Goal: Task Accomplishment & Management: Manage account settings

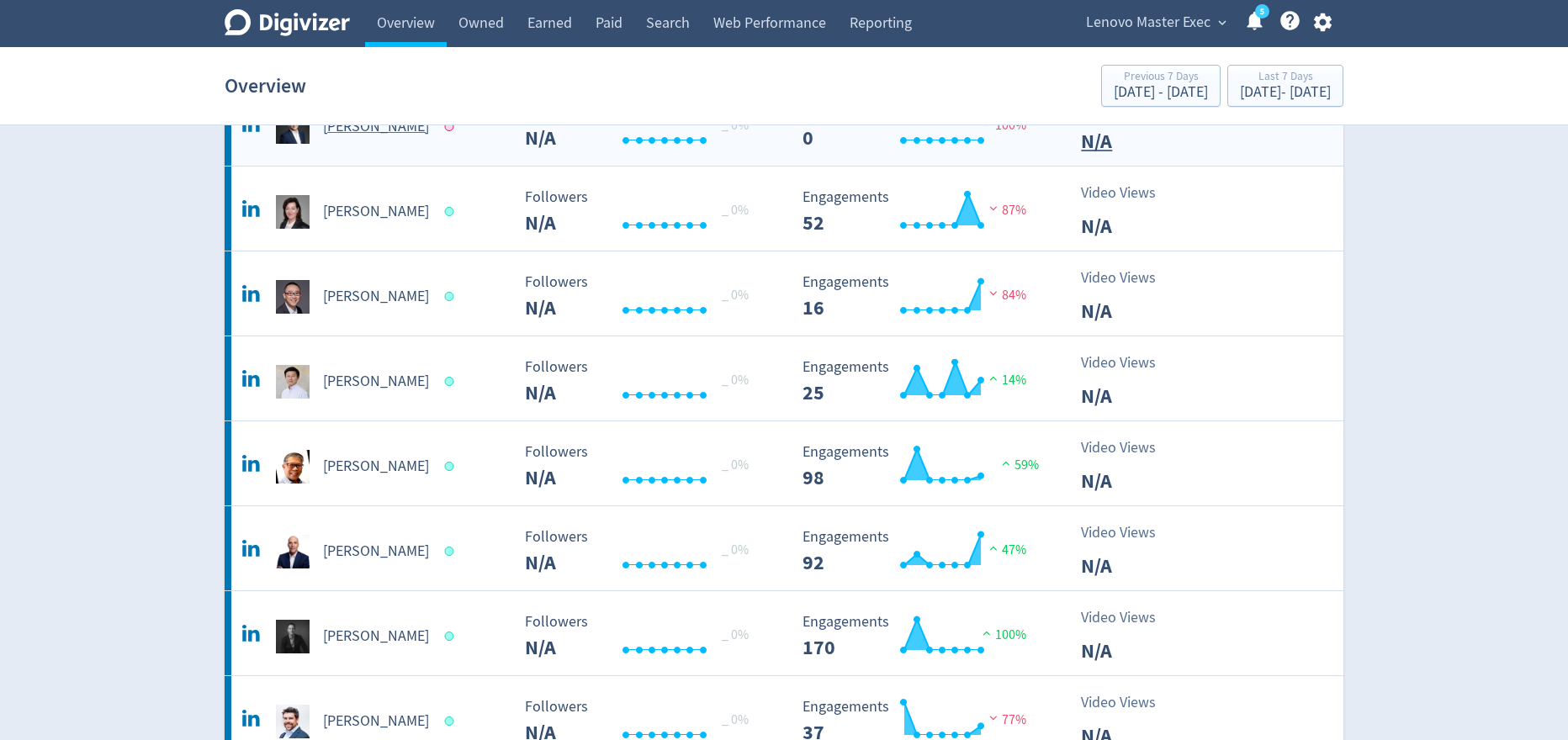
scroll to position [371, 0]
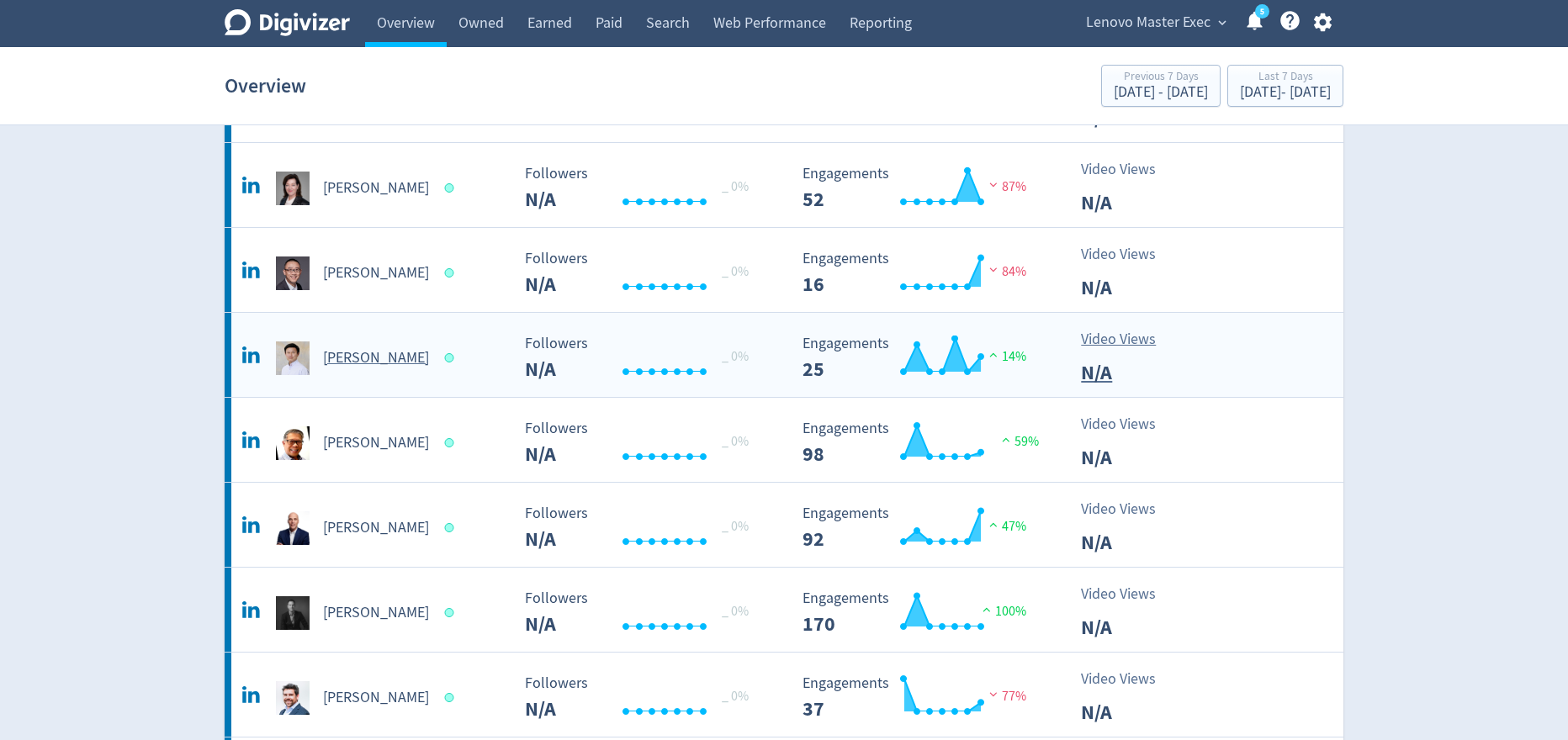
click at [370, 364] on h5 "[PERSON_NAME]" at bounding box center [376, 358] width 106 height 20
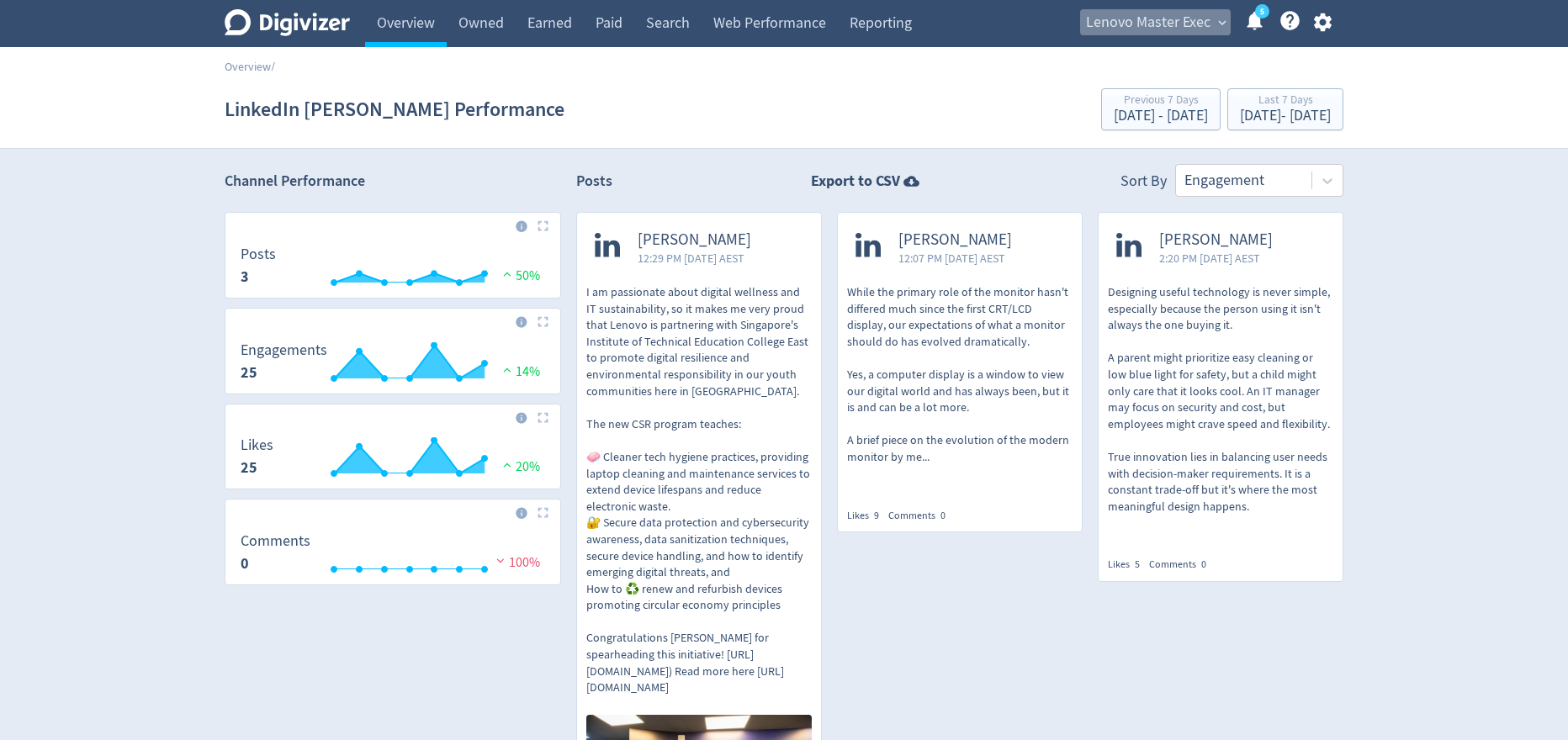
click at [1183, 27] on span "Lenovo Master Exec" at bounding box center [1148, 22] width 125 height 27
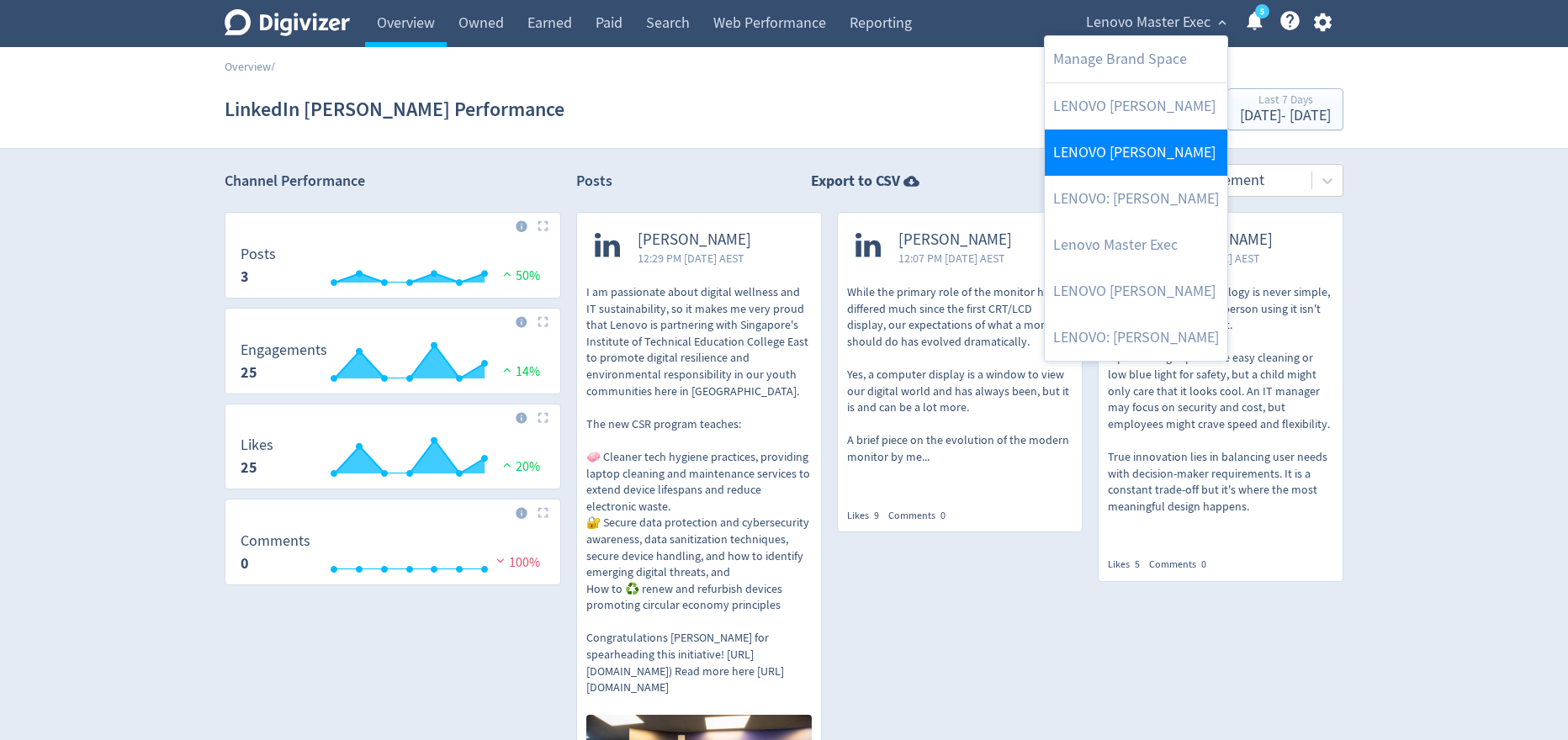
click at [1159, 149] on link "LENOVO [PERSON_NAME]" at bounding box center [1136, 152] width 183 height 46
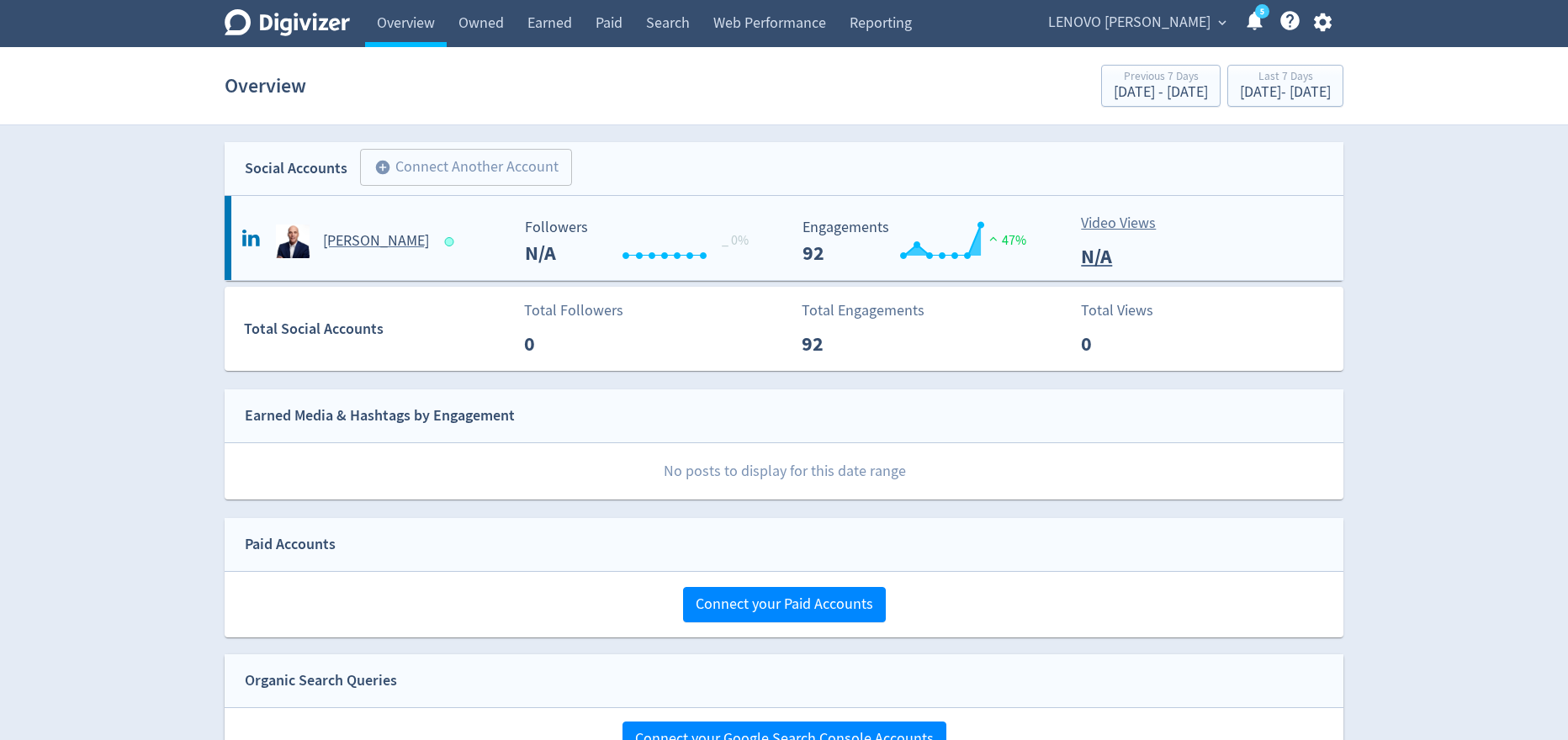
click at [335, 241] on h5 "[PERSON_NAME]" at bounding box center [376, 242] width 106 height 20
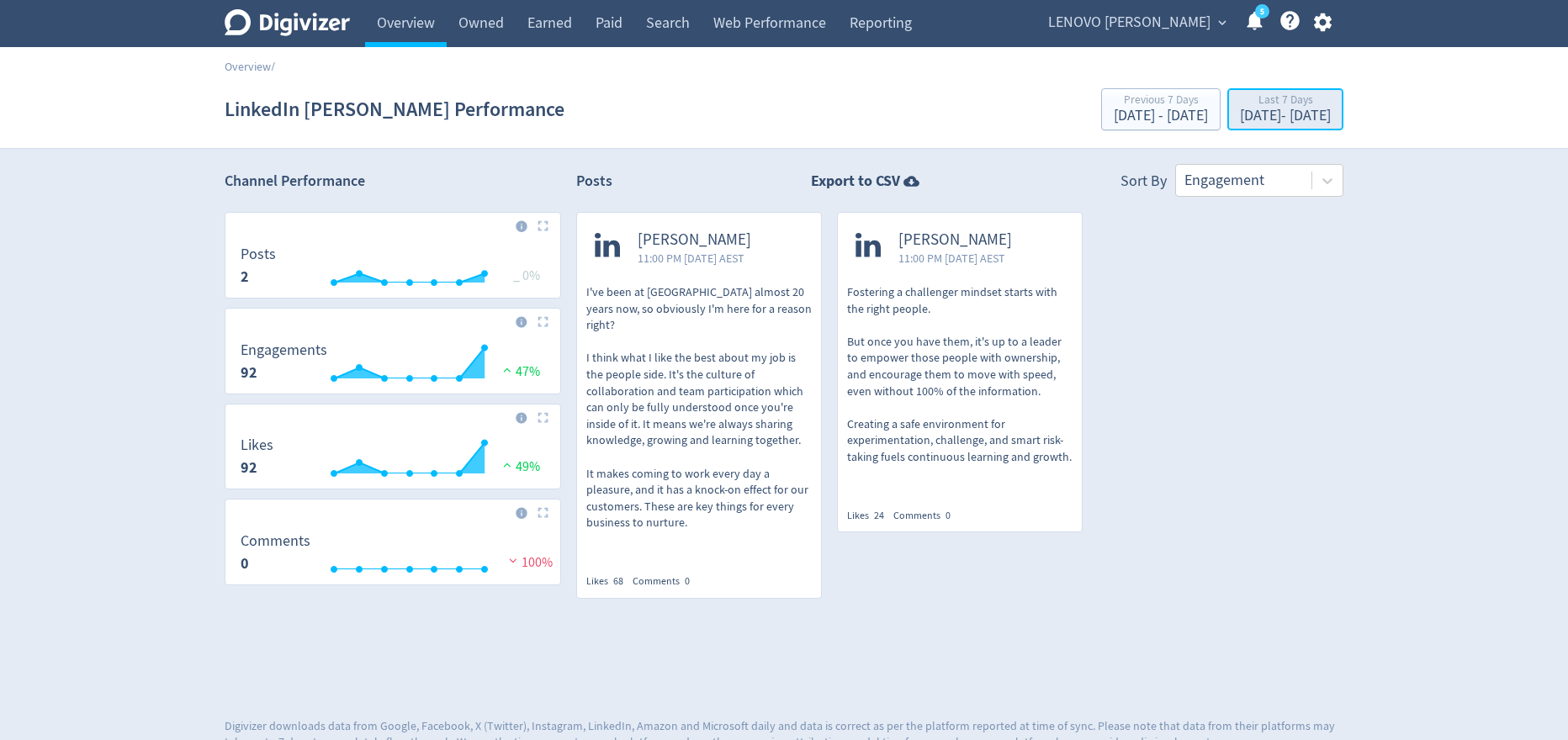
click at [1239, 105] on div "Last 7 Days" at bounding box center [1285, 101] width 90 height 14
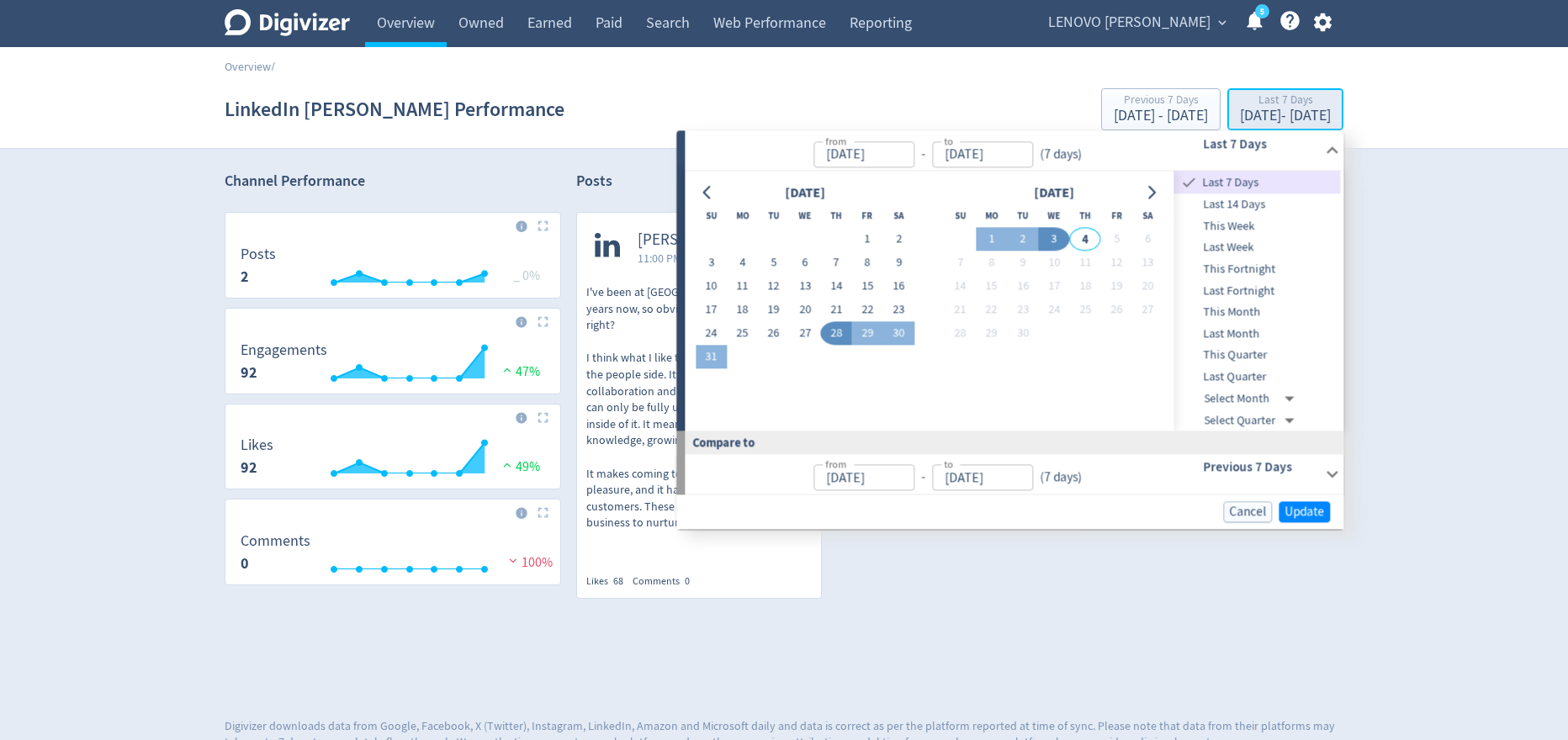
type input "[DATE]"
click at [887, 154] on input "[DATE]" at bounding box center [863, 154] width 101 height 26
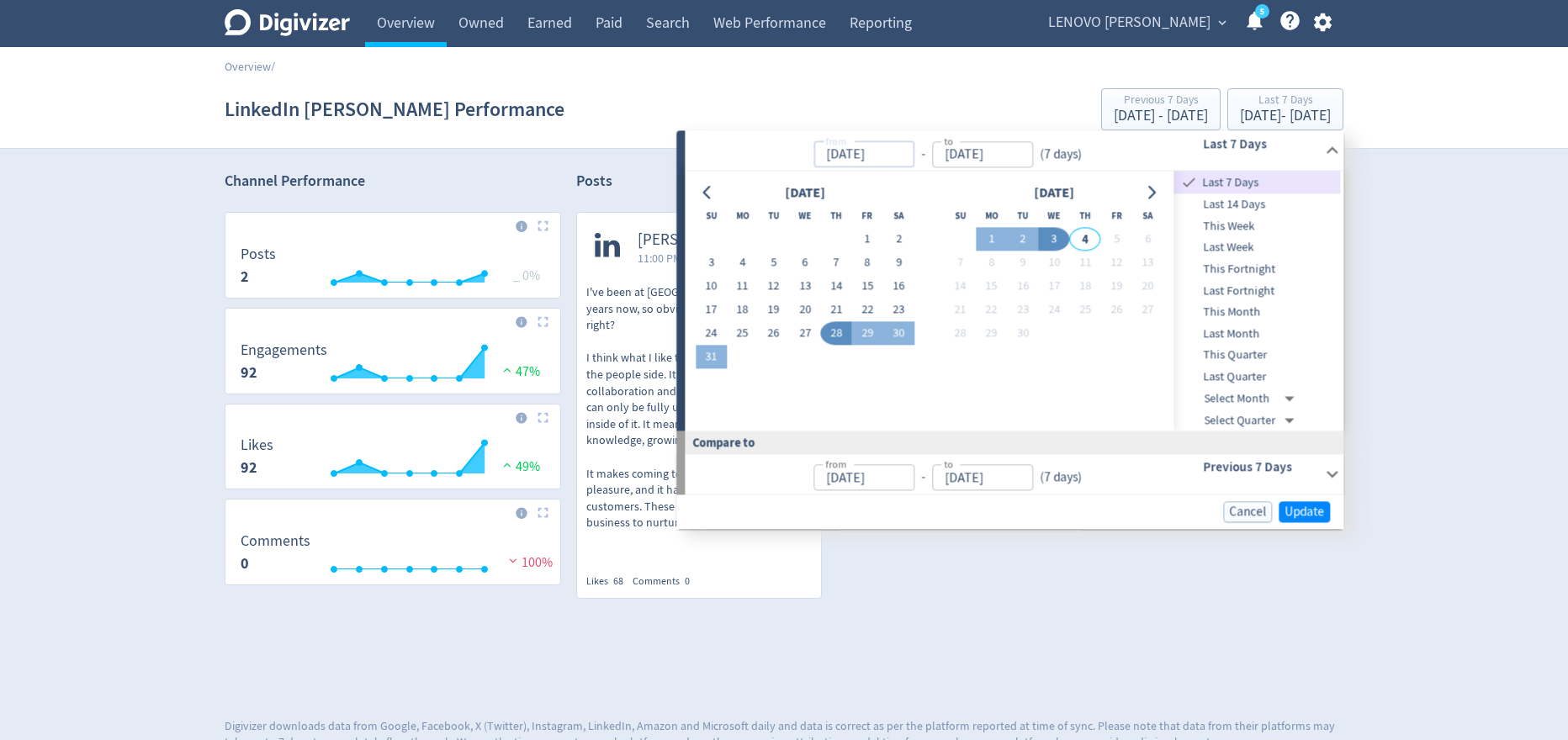
drag, startPoint x: 838, startPoint y: 151, endPoint x: 824, endPoint y: 151, distance: 14.0
click at [824, 151] on input "[DATE]" at bounding box center [863, 154] width 101 height 26
click at [850, 152] on input "[DATE]" at bounding box center [863, 154] width 101 height 26
click at [892, 156] on input "[DATE]" at bounding box center [863, 154] width 101 height 26
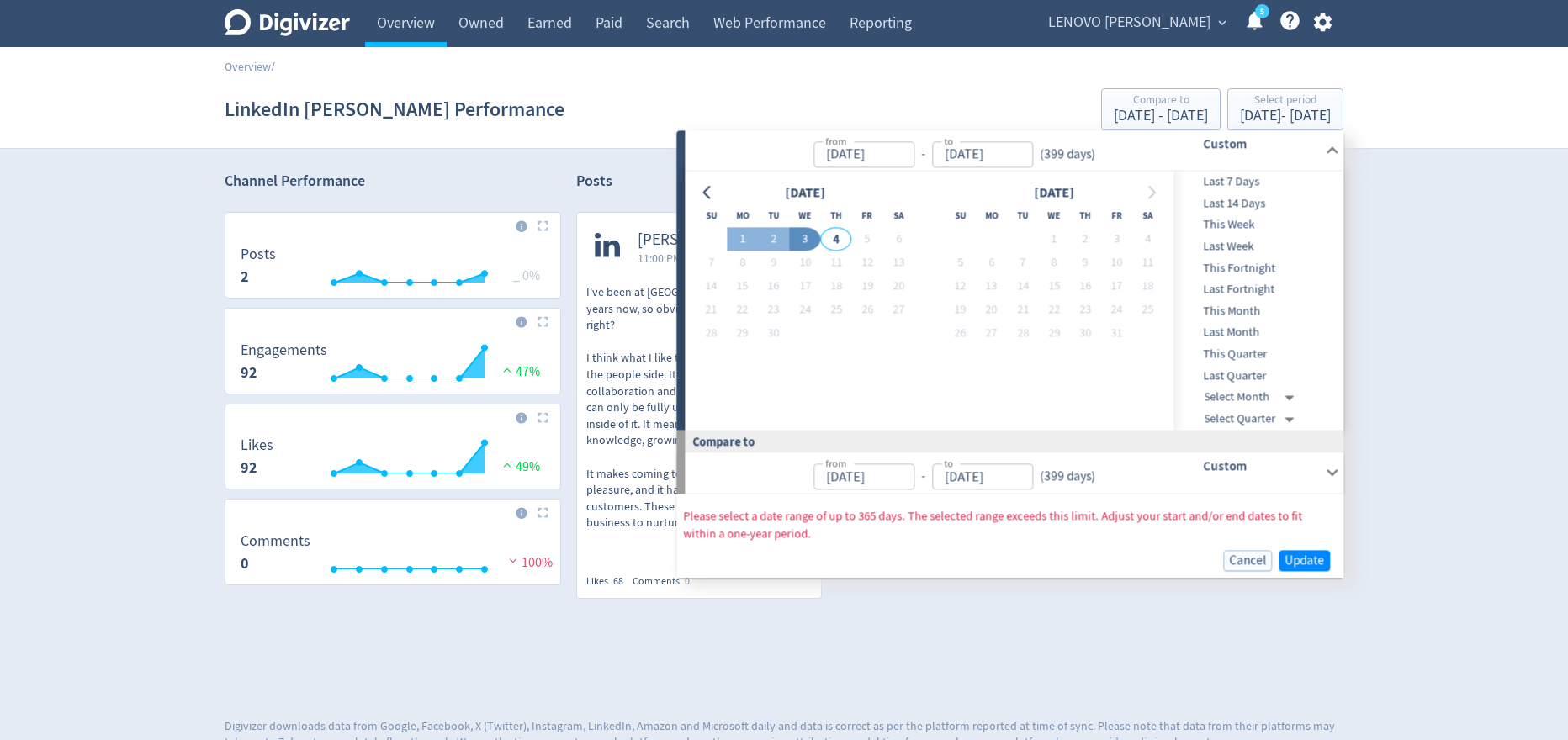
type input "[DATE]"
click at [856, 158] on input "[DATE]" at bounding box center [863, 154] width 101 height 26
type input "[DATE]"
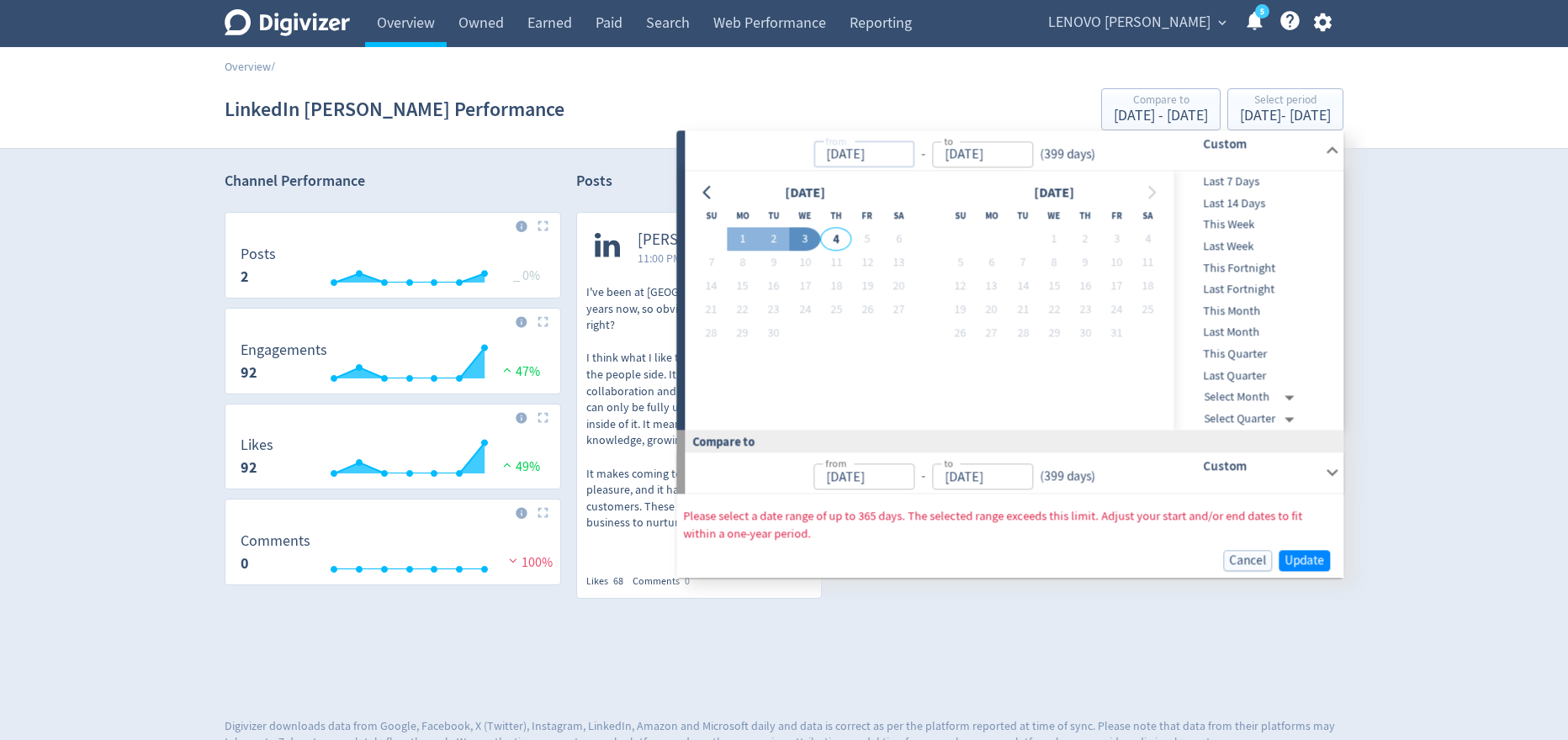
type input "[DATE]"
click at [956, 150] on input "[DATE]" at bounding box center [982, 154] width 101 height 26
click at [955, 149] on input "[DATE]" at bounding box center [982, 154] width 101 height 26
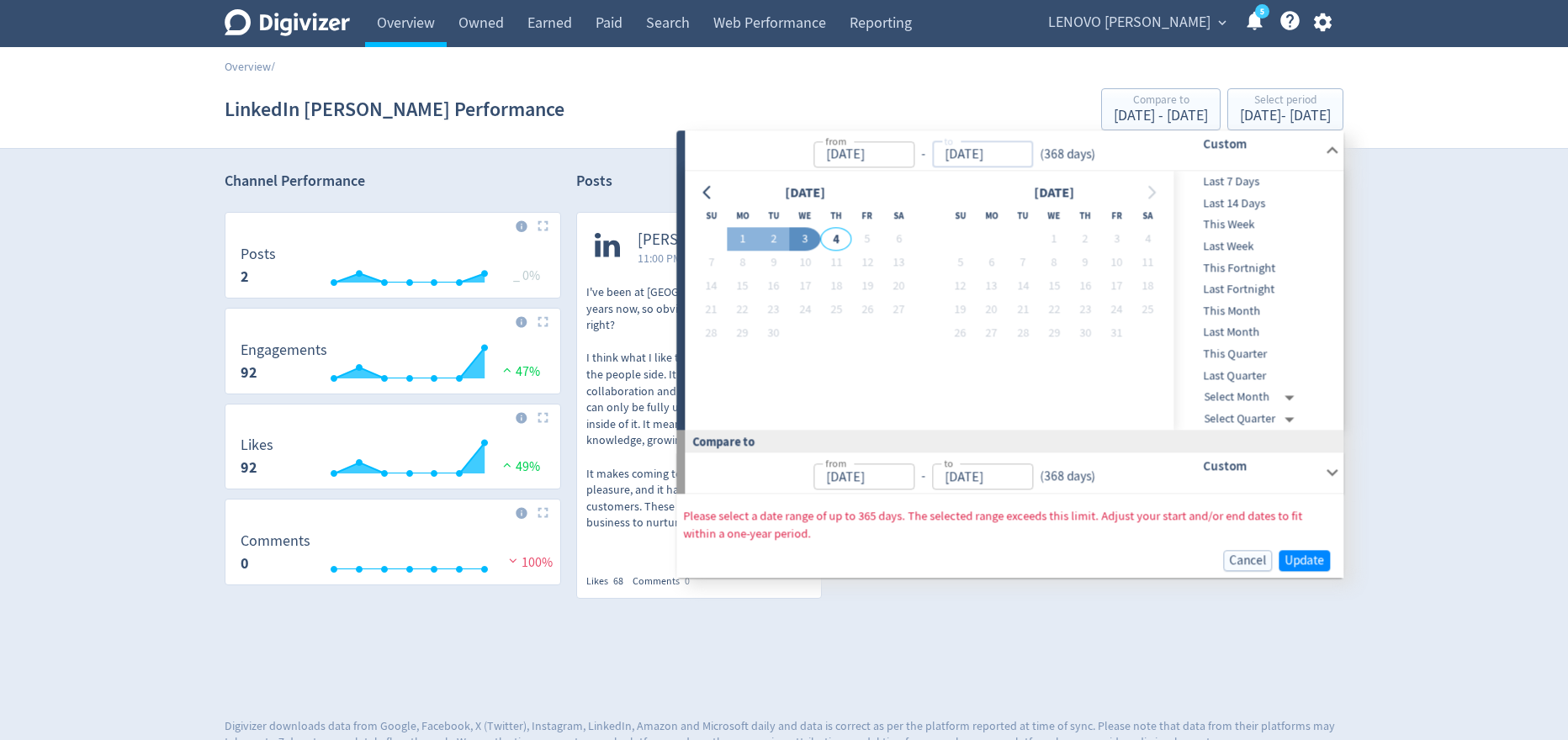
type input "[DATE]"
click at [861, 157] on input "[DATE]" at bounding box center [863, 154] width 101 height 26
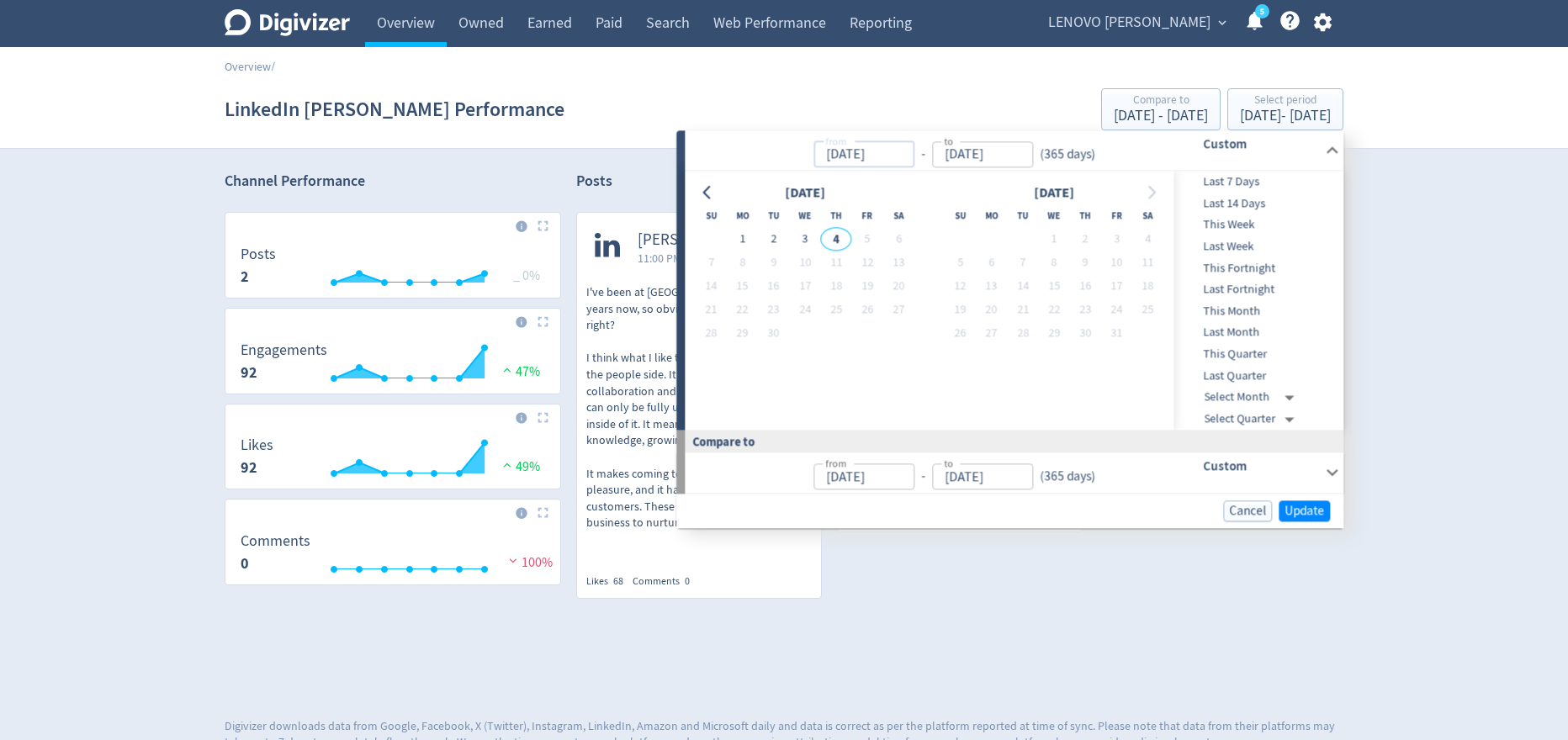
click at [840, 154] on input "[DATE]" at bounding box center [863, 154] width 101 height 26
type input "[DATE]"
click at [1298, 507] on span "Update" at bounding box center [1304, 511] width 40 height 13
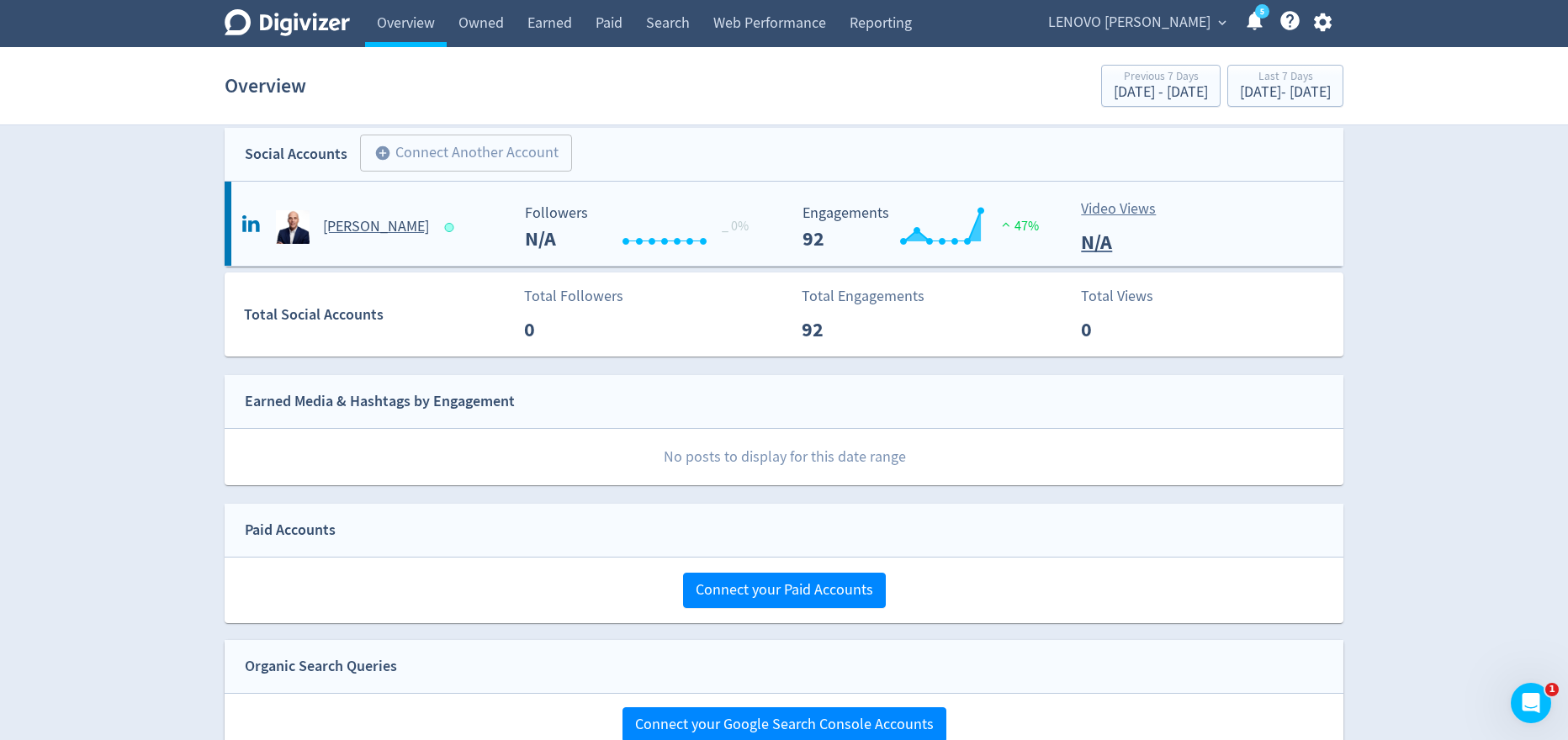
click at [368, 228] on h5 "[PERSON_NAME]" at bounding box center [376, 227] width 106 height 20
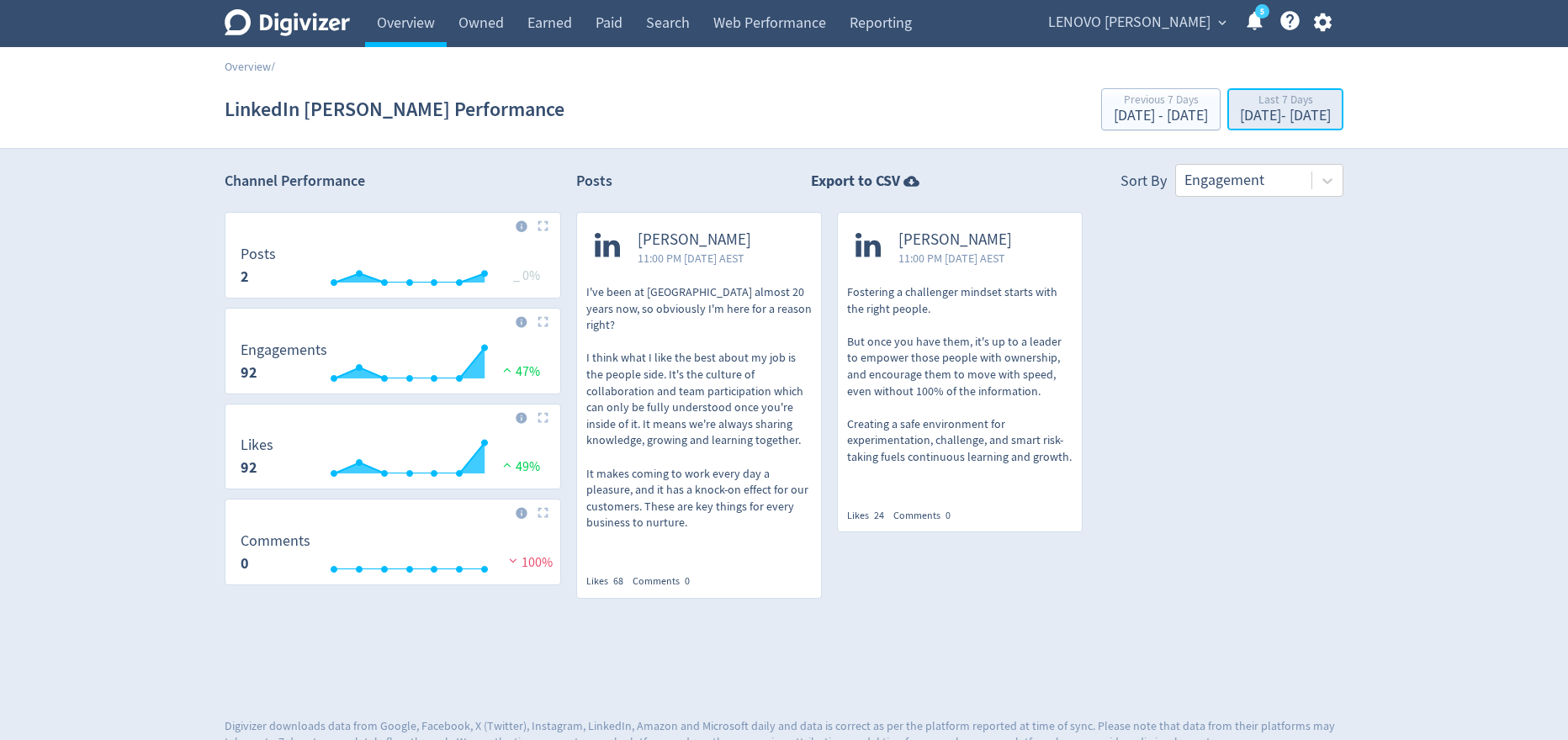
click at [1295, 115] on div "[DATE] - [DATE]" at bounding box center [1285, 116] width 90 height 15
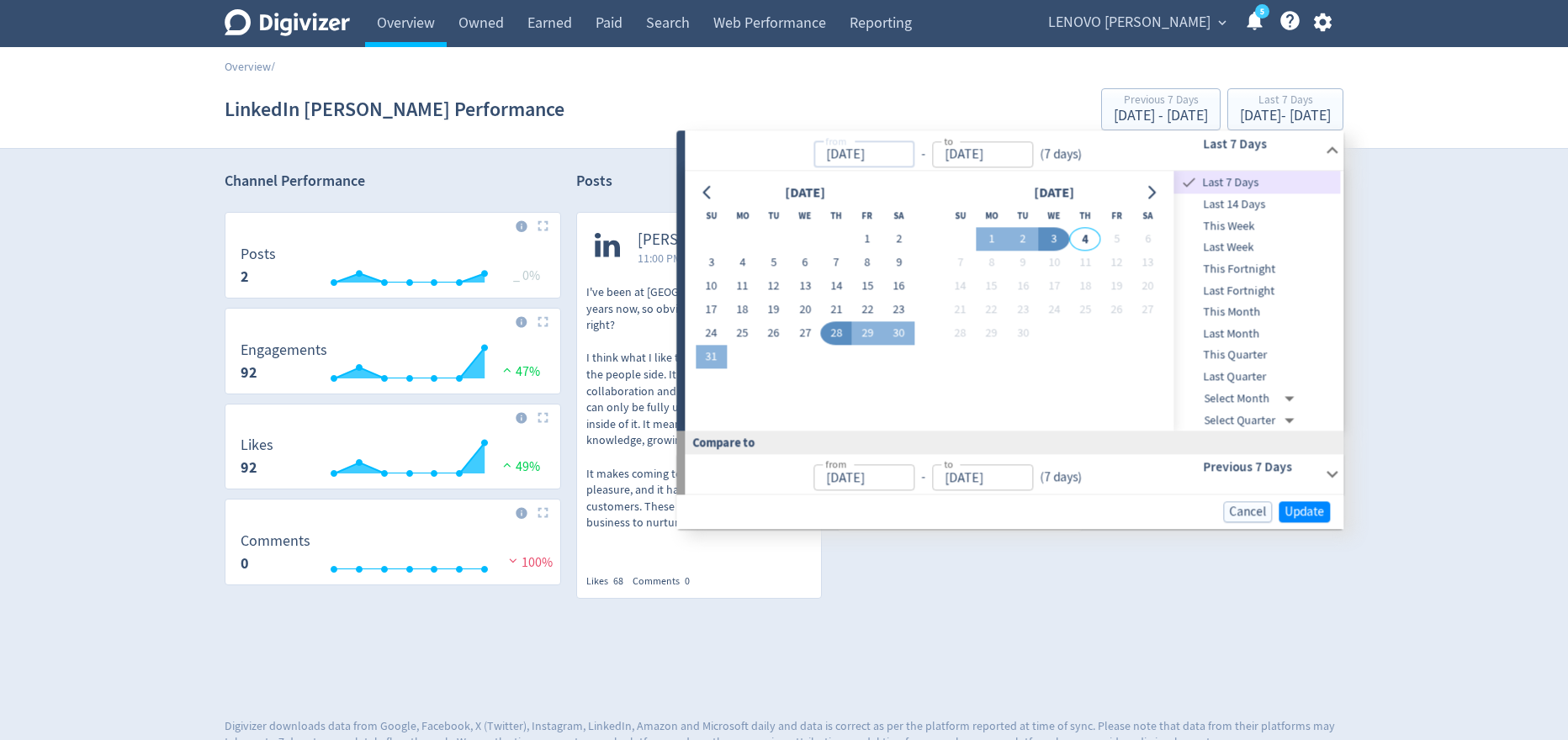
click at [856, 154] on input "[DATE]" at bounding box center [863, 154] width 101 height 26
click at [838, 155] on input "[DATE]" at bounding box center [863, 154] width 101 height 26
click at [855, 156] on input "01/08/2025" at bounding box center [863, 154] width 101 height 26
click at [906, 149] on input "01/09/2025" at bounding box center [863, 154] width 101 height 26
type input "[DATE]"
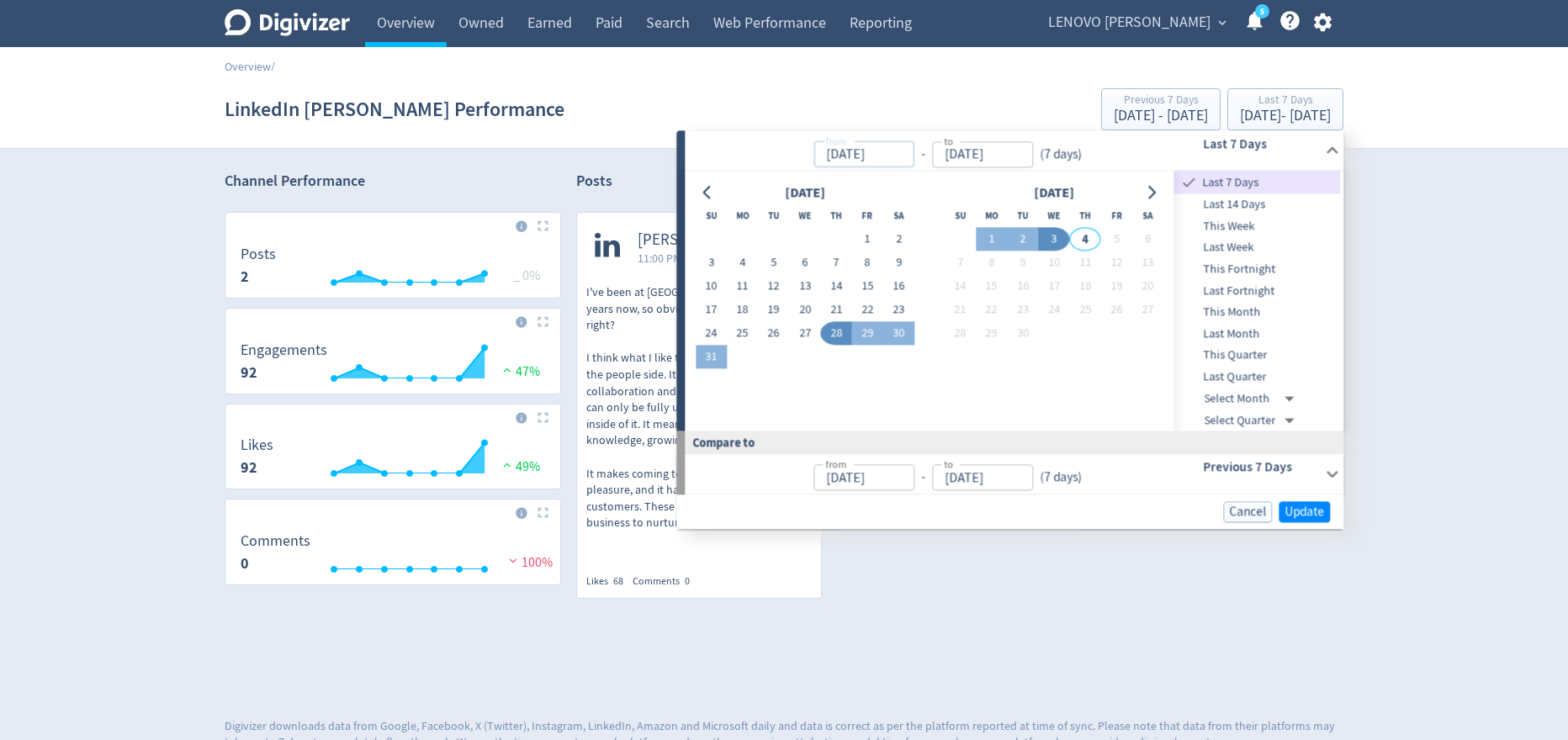
type input "[DATE]"
click at [975, 155] on input "[DATE]" at bounding box center [982, 154] width 101 height 26
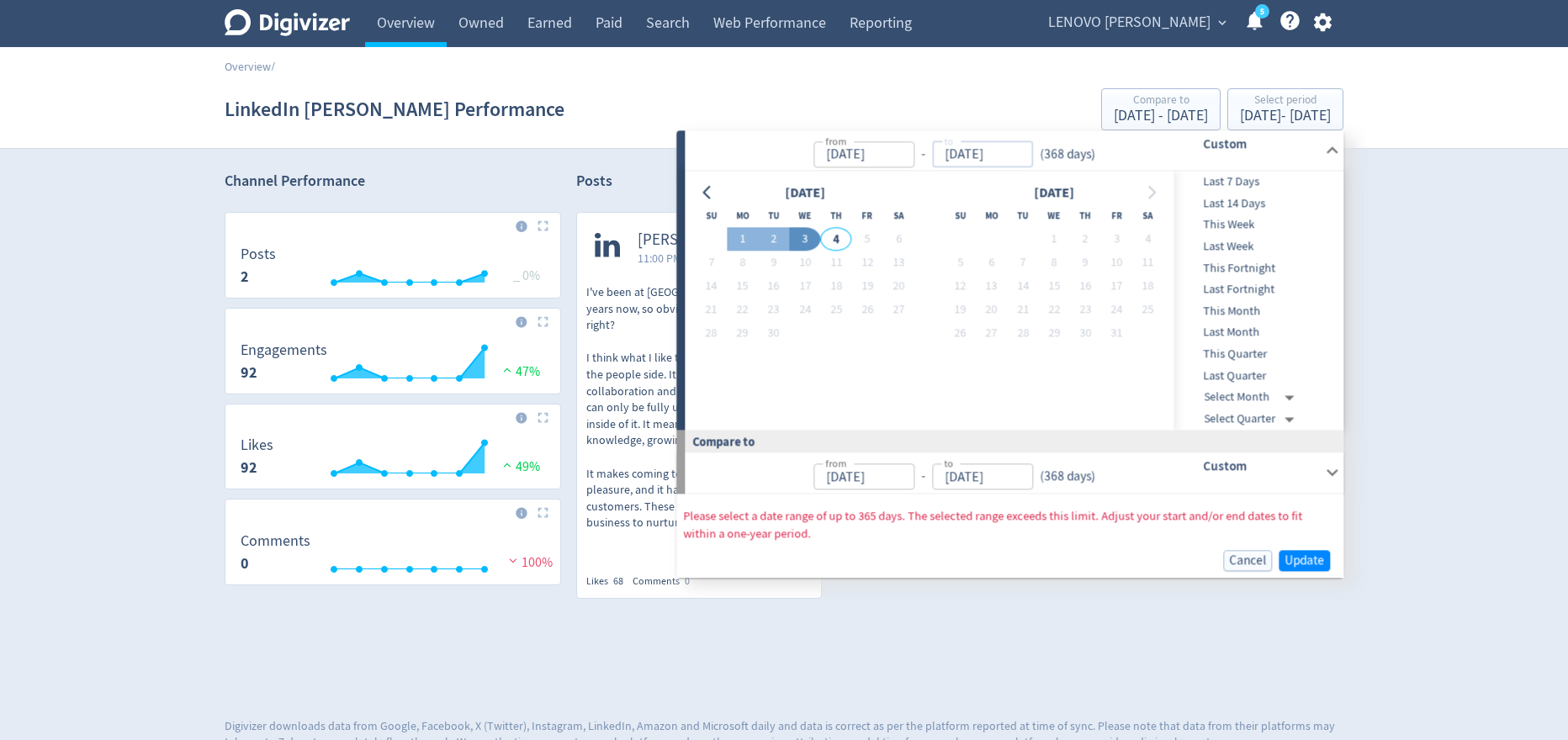
click at [956, 153] on input "[DATE]" at bounding box center [982, 154] width 101 height 26
click at [976, 154] on input "31/09/2025" at bounding box center [982, 154] width 101 height 26
type input "[DATE]"
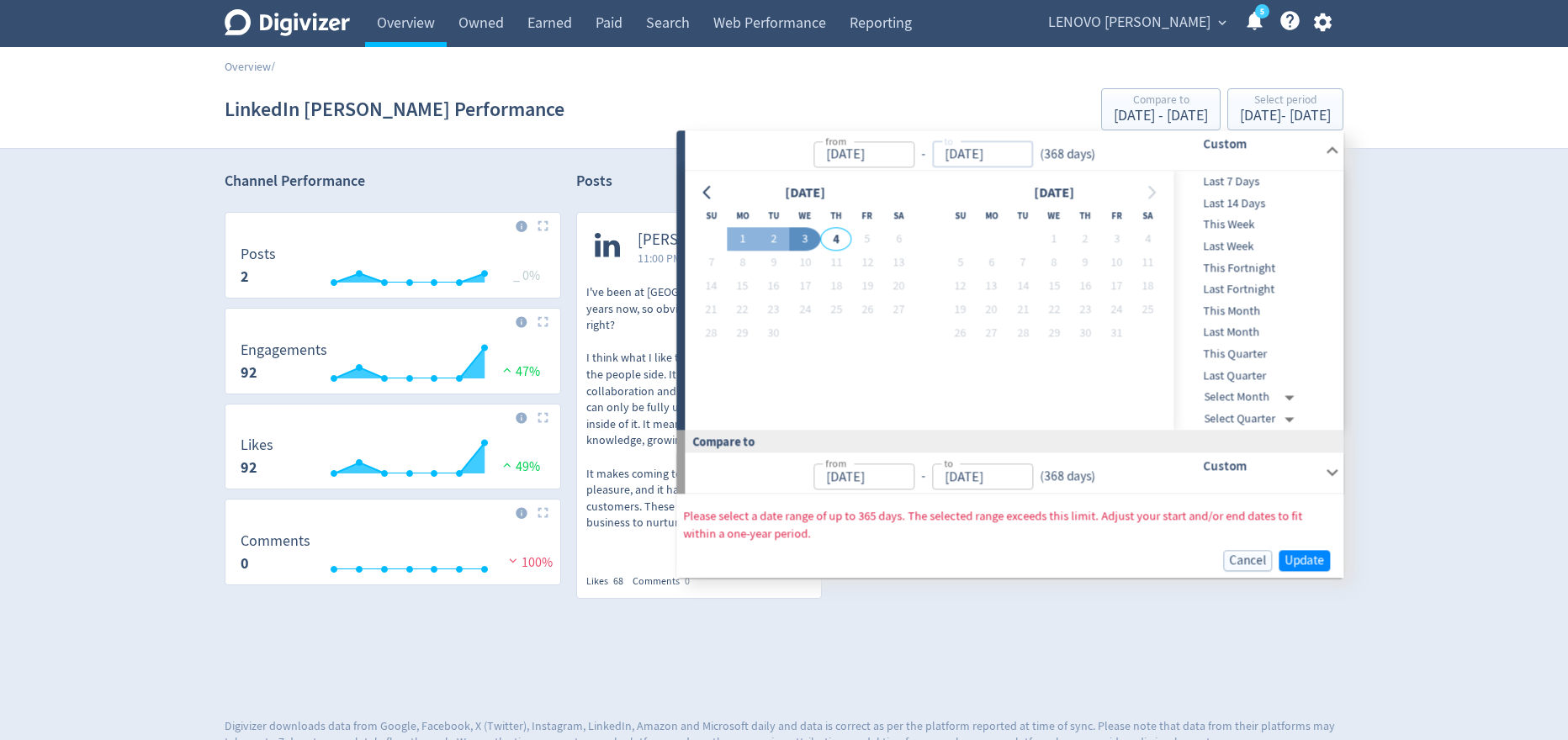
type input "[DATE]"
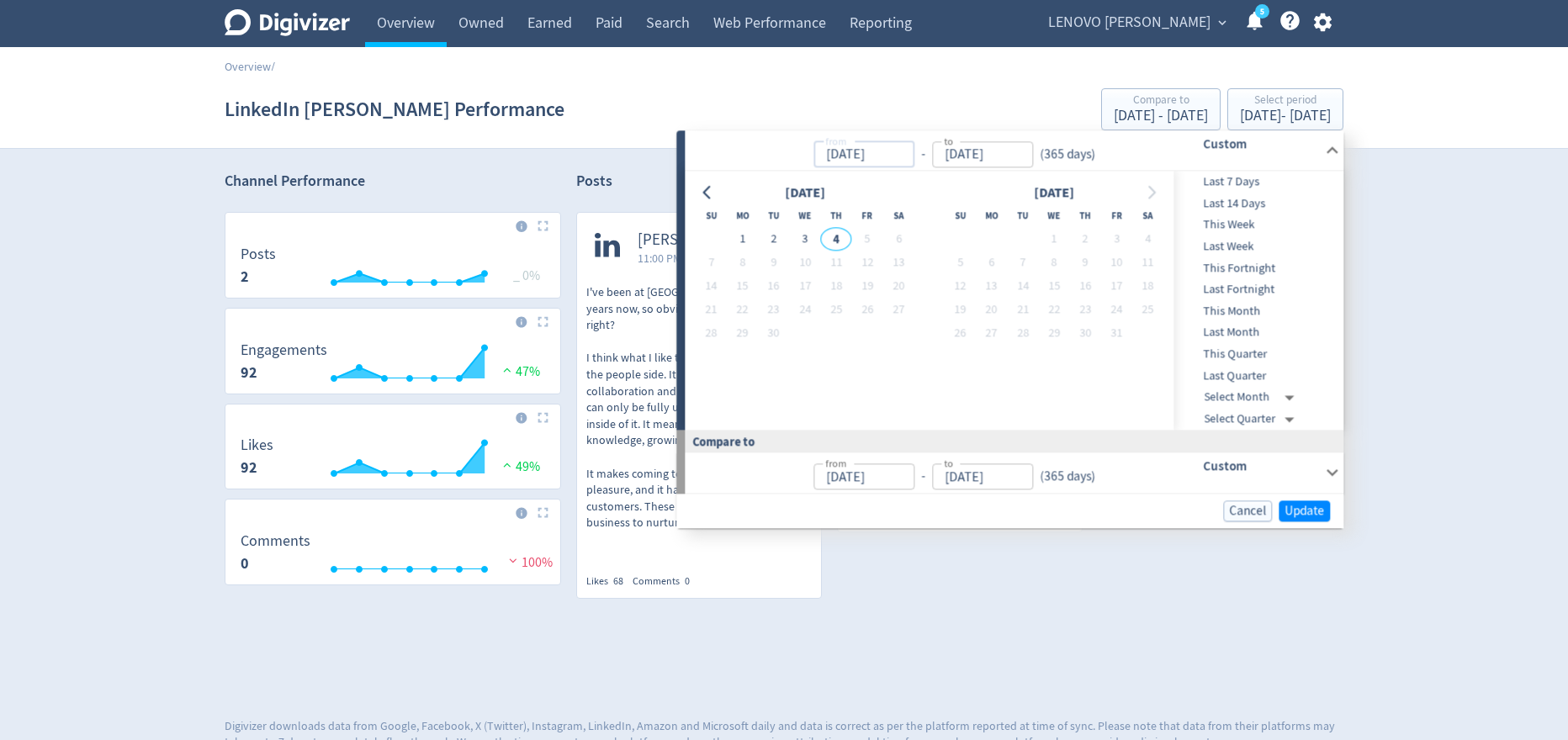
click at [862, 156] on input "[DATE]" at bounding box center [863, 154] width 101 height 26
click at [837, 156] on input "[DATE]" at bounding box center [863, 154] width 101 height 26
type input "[DATE]"
type input "Sep 06, 2023"
type input "Sep 02, 2024"
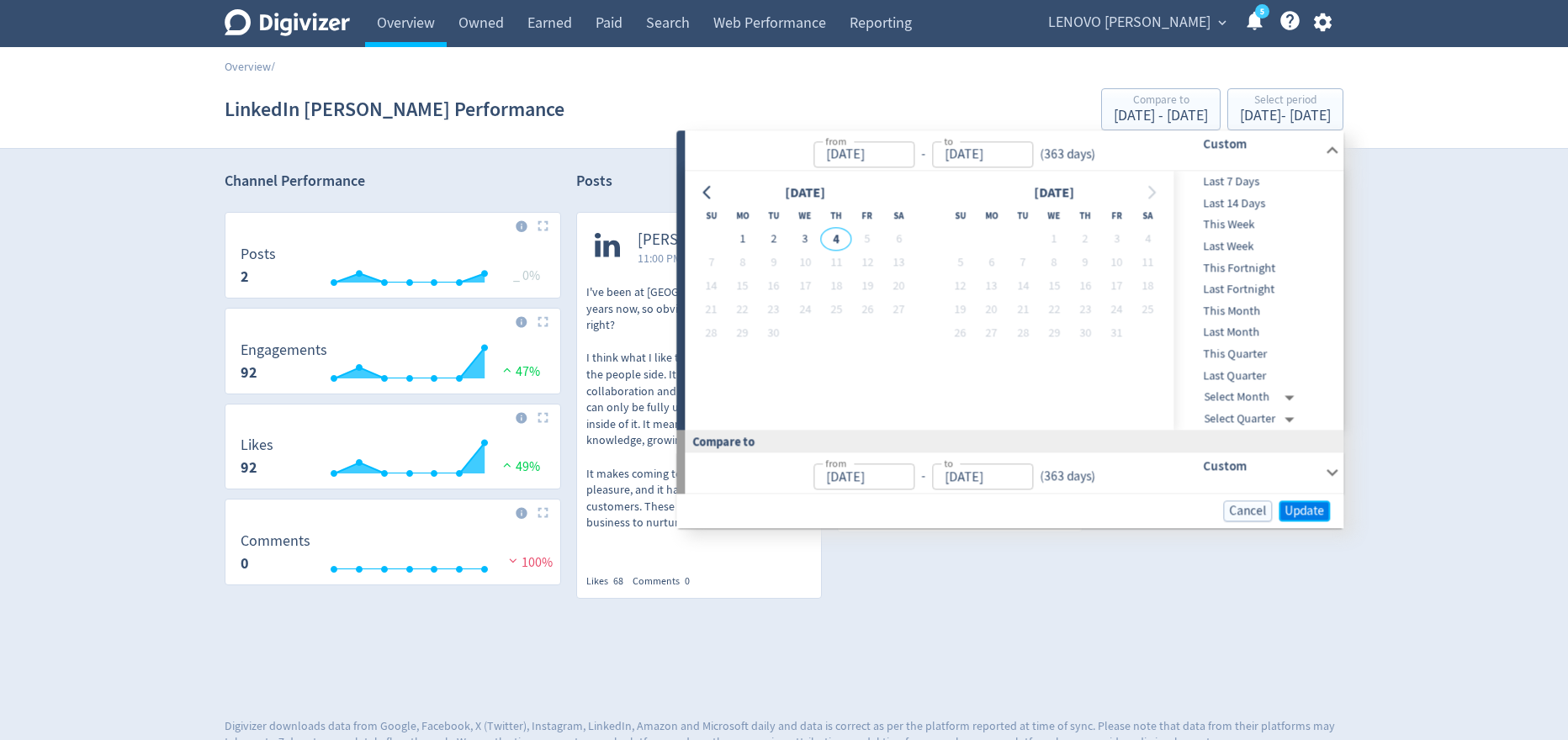
click at [1319, 512] on span "Update" at bounding box center [1304, 511] width 40 height 13
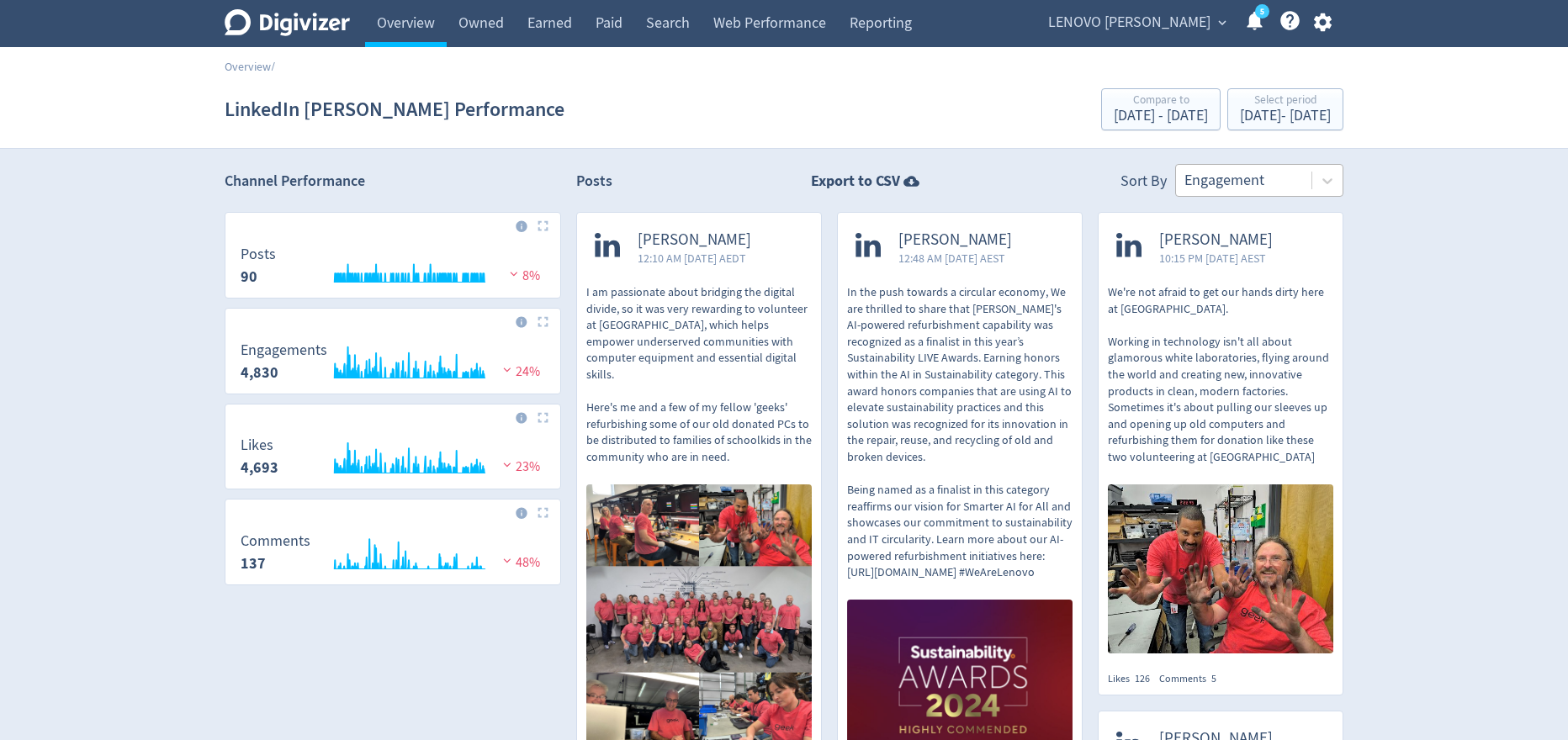
click at [1221, 182] on div at bounding box center [1243, 180] width 118 height 24
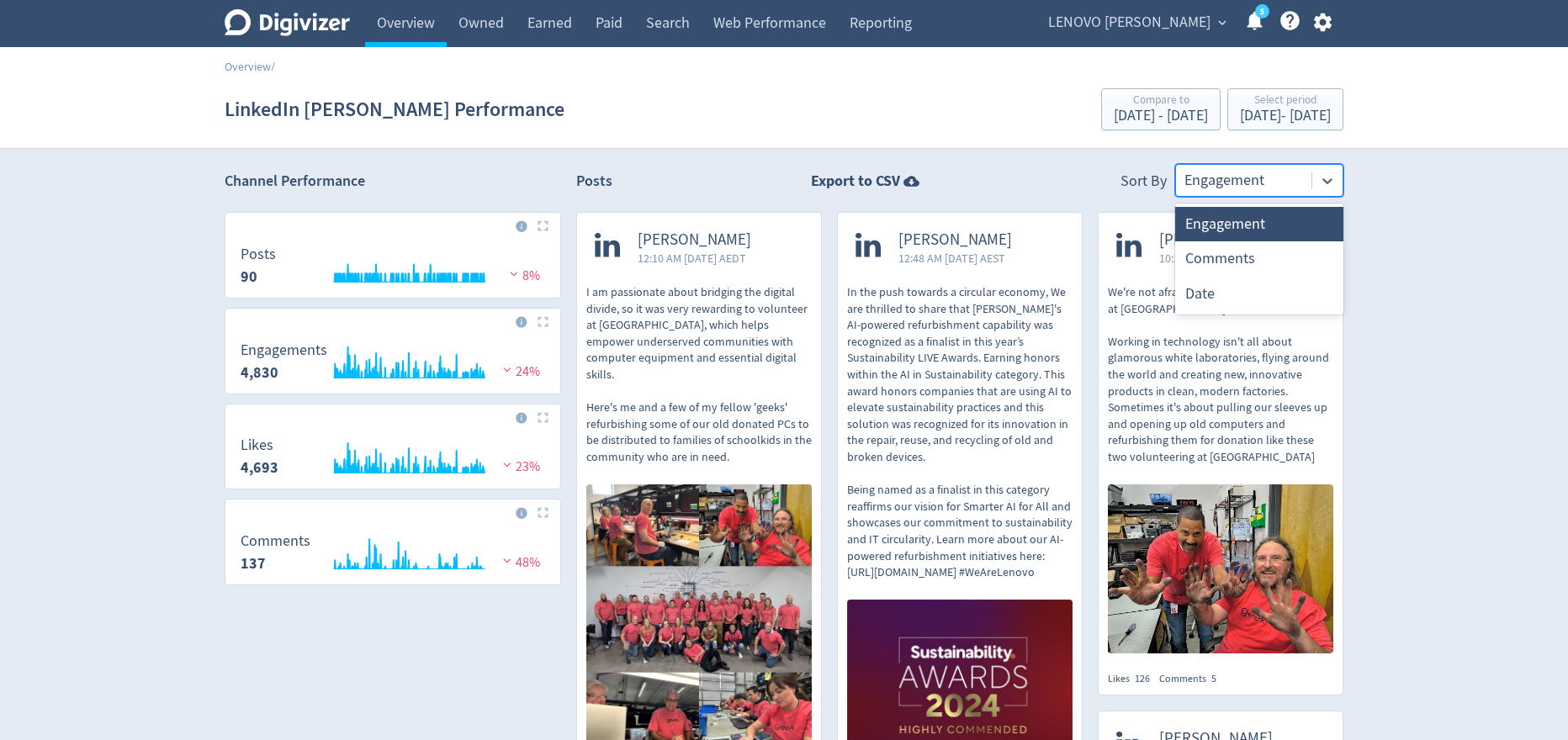
click at [1221, 182] on div at bounding box center [1243, 180] width 118 height 24
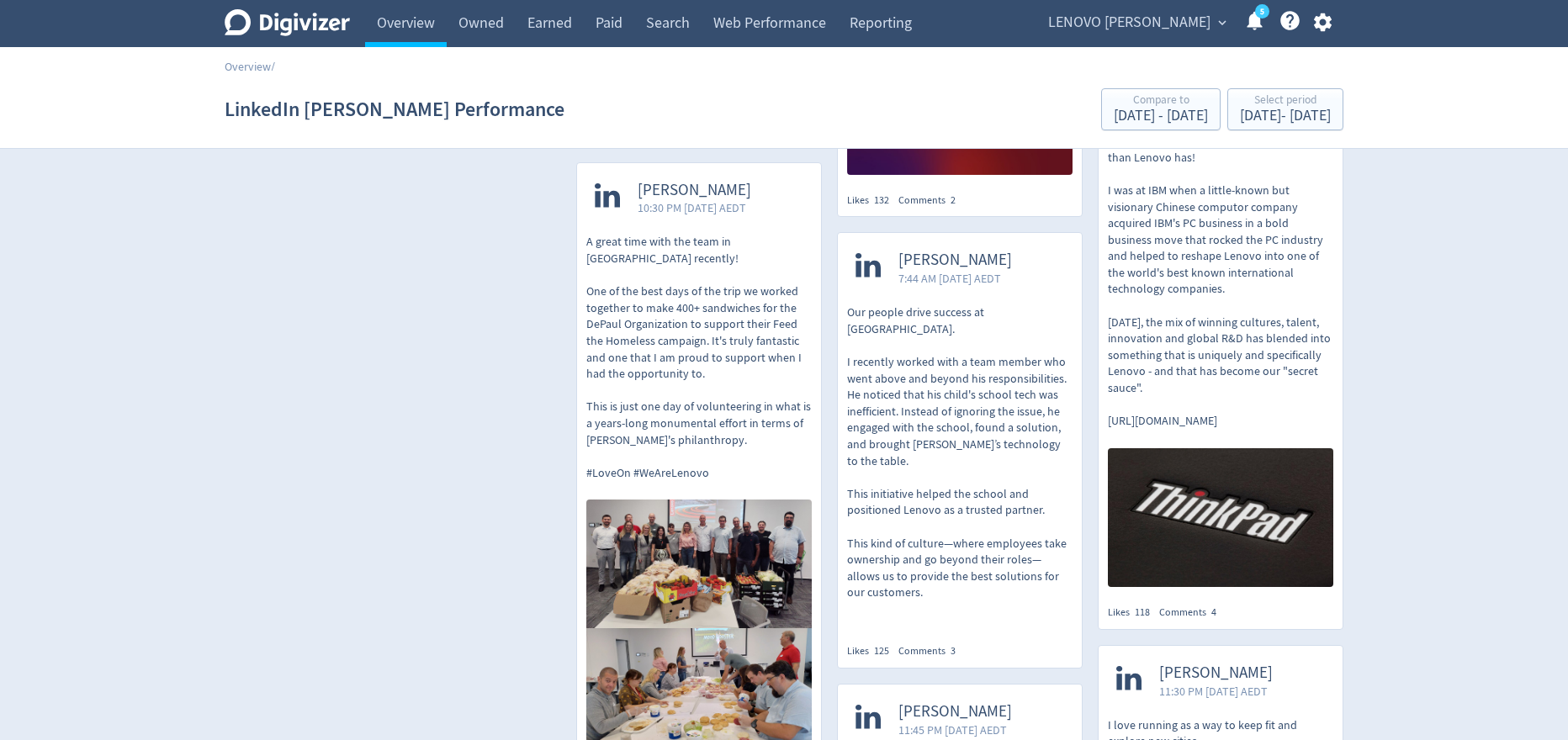
scroll to position [648, 0]
